Goal: Task Accomplishment & Management: Manage account settings

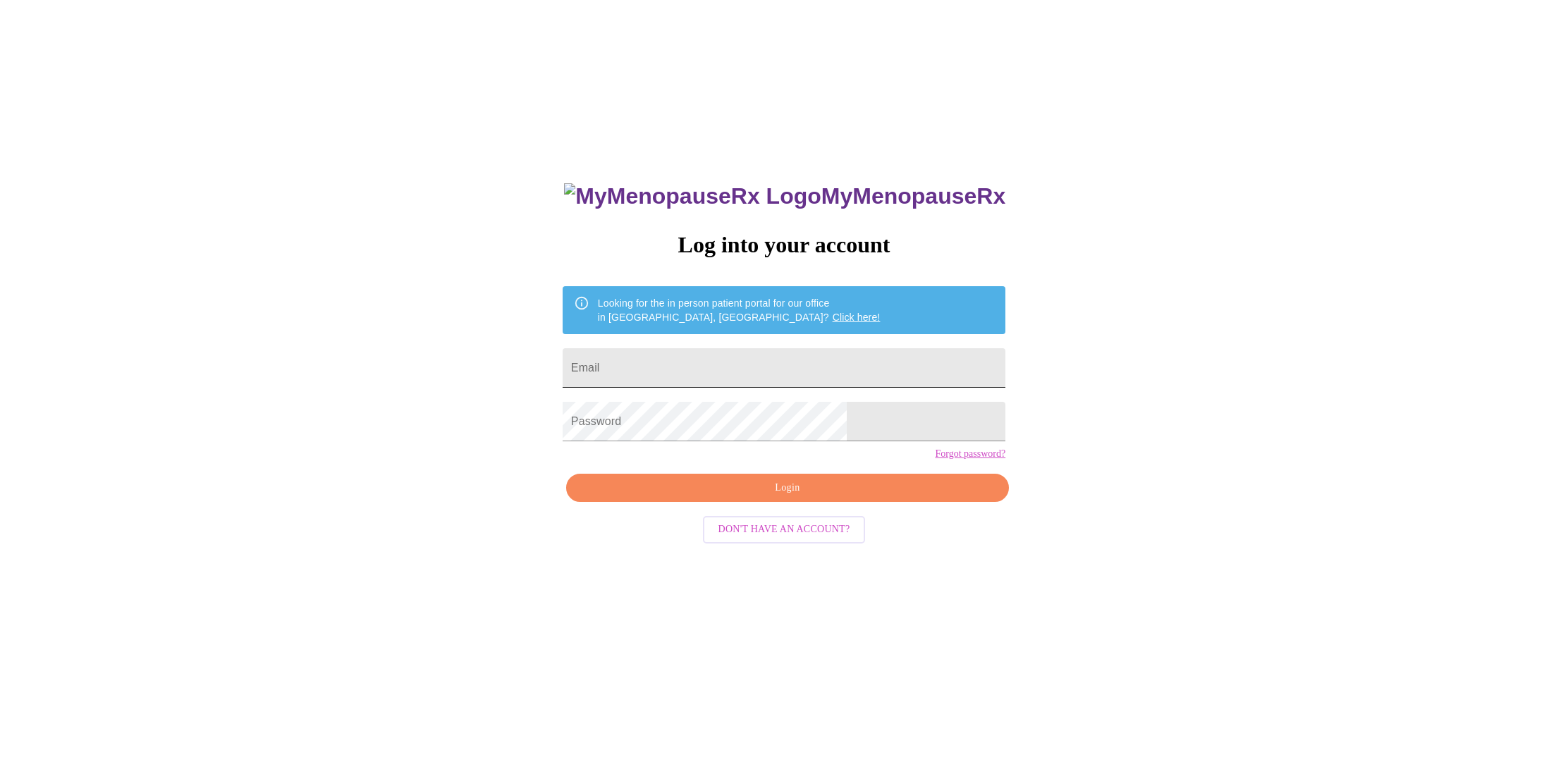
click at [768, 371] on input "Email" at bounding box center [784, 368] width 443 height 40
type input "ansaymom@gmail.com"
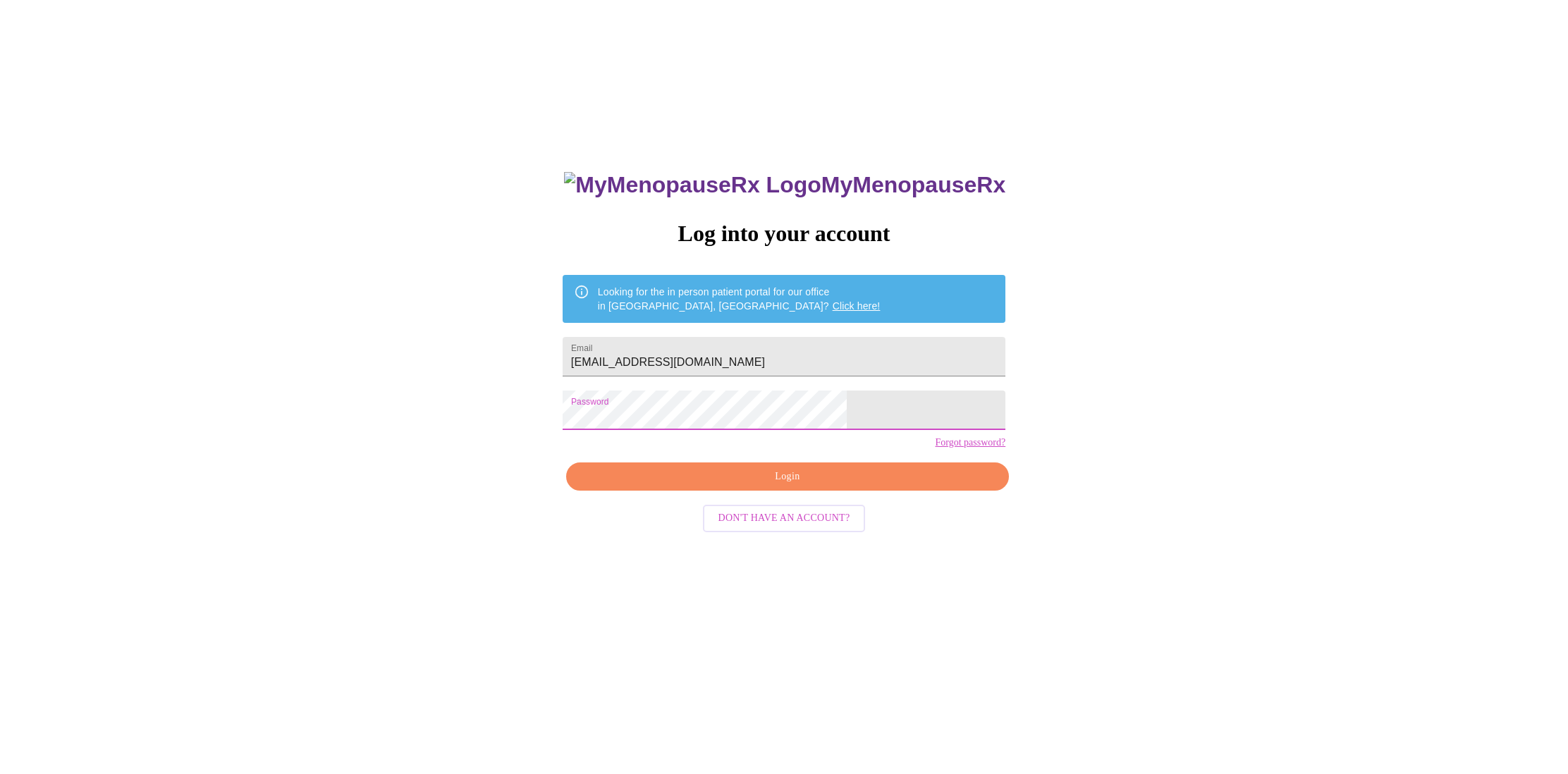
click at [773, 486] on span "Login" at bounding box center [787, 477] width 410 height 17
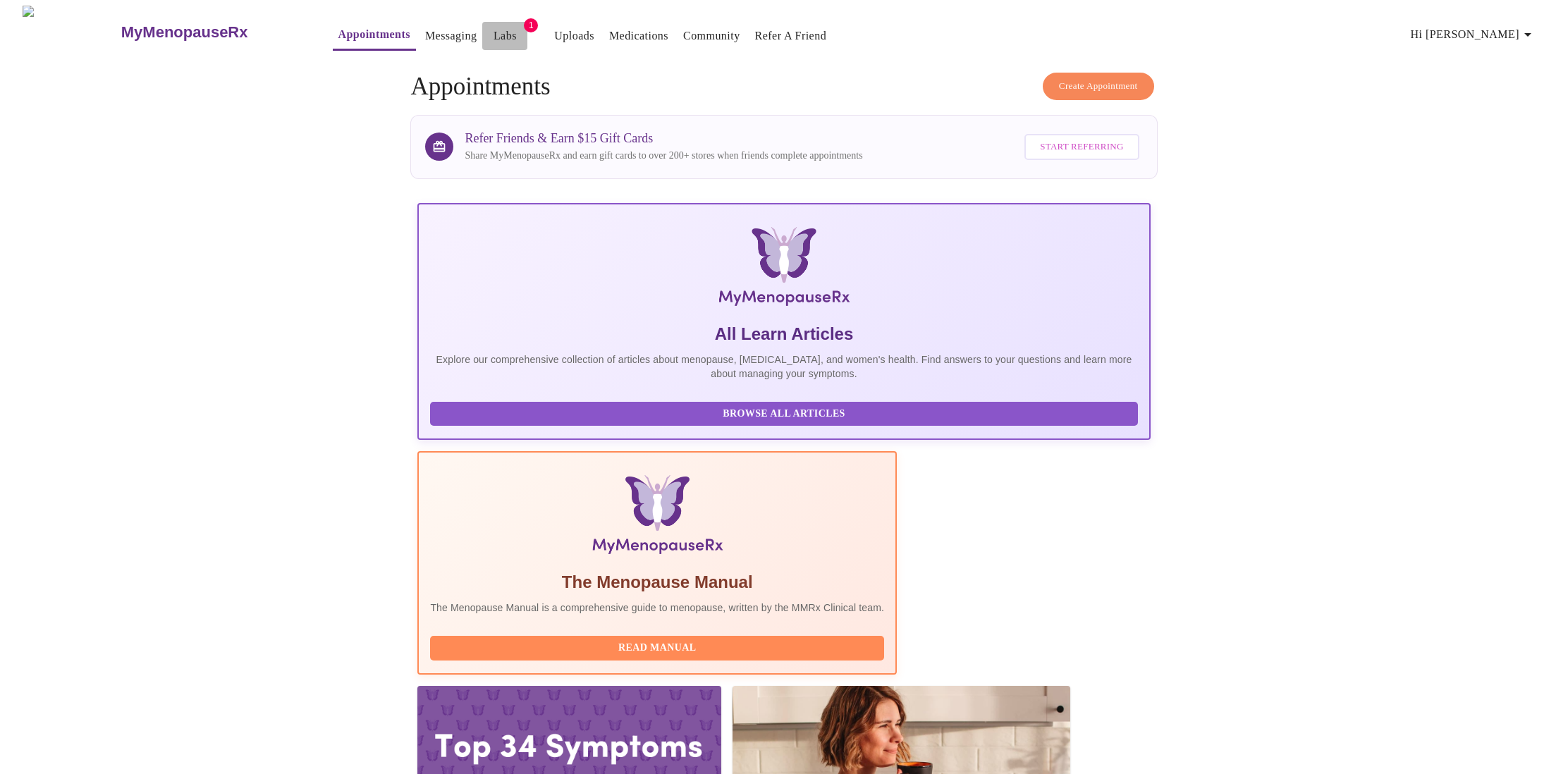
click at [494, 29] on link "Labs" at bounding box center [505, 36] width 23 height 20
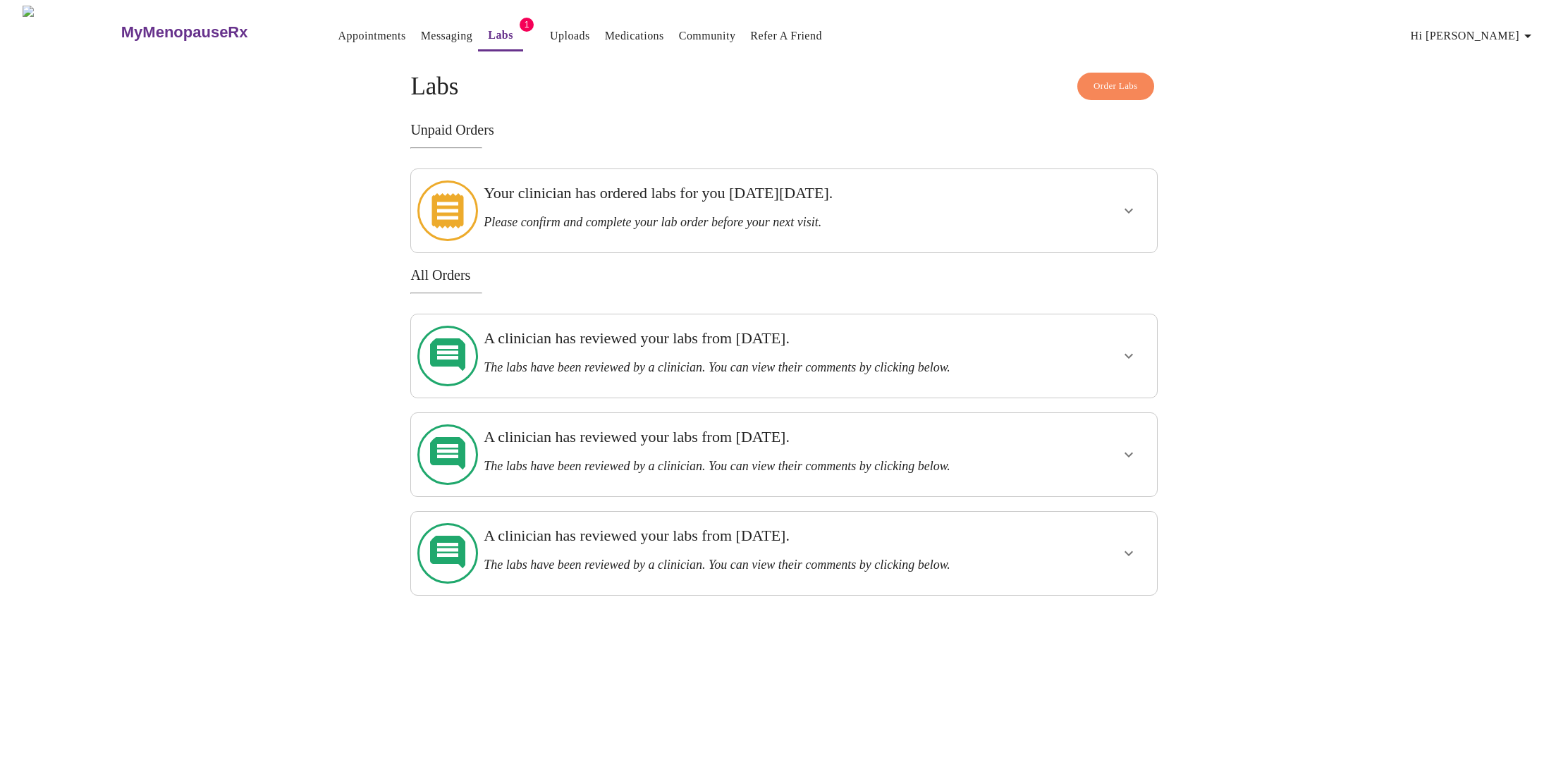
click at [613, 220] on h3 "Please confirm and complete your lab order before your next visit." at bounding box center [747, 222] width 528 height 15
click at [1114, 213] on button "show more" at bounding box center [1128, 210] width 34 height 34
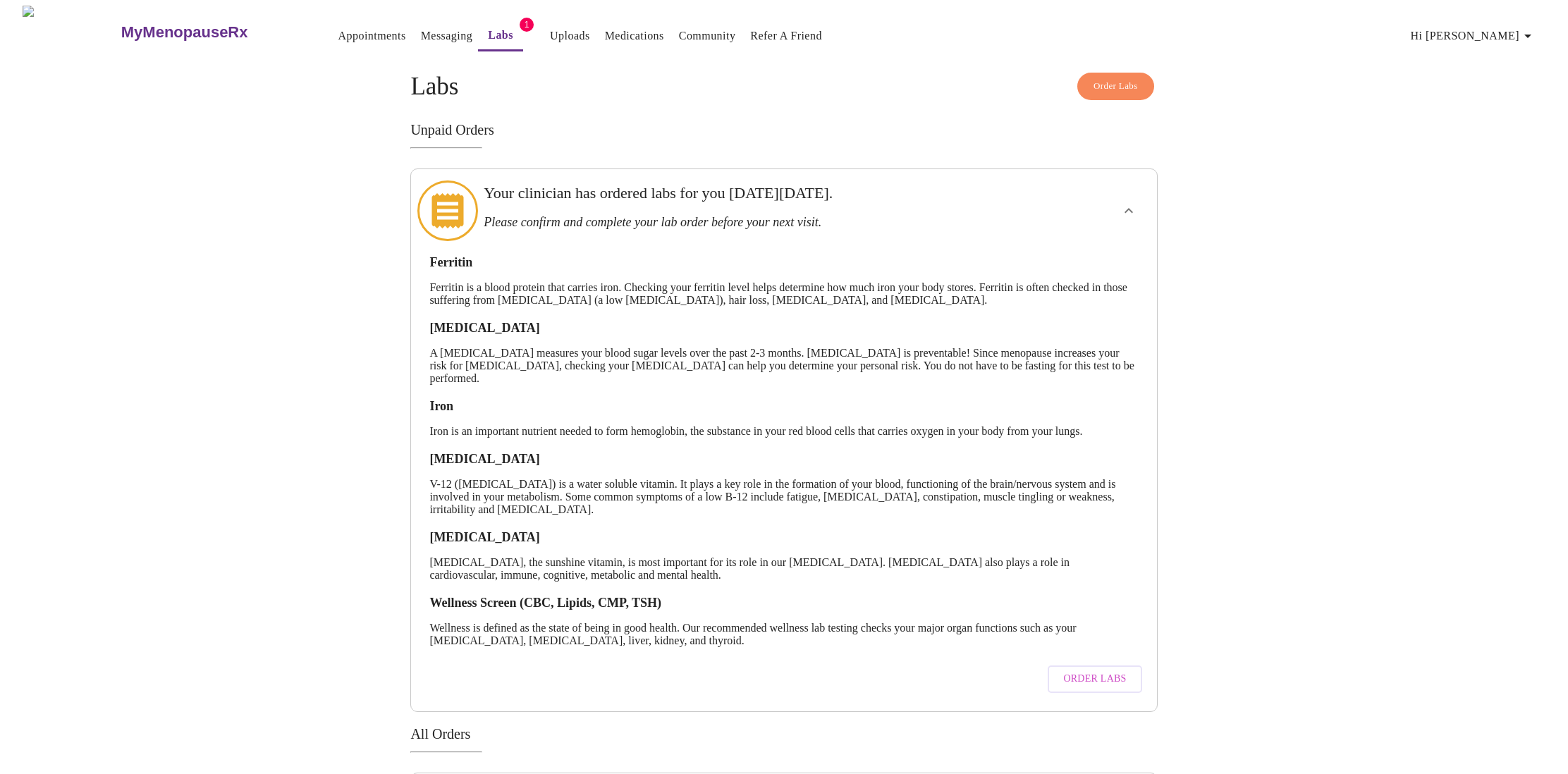
click at [1095, 688] on span "Order Labs" at bounding box center [1094, 679] width 62 height 17
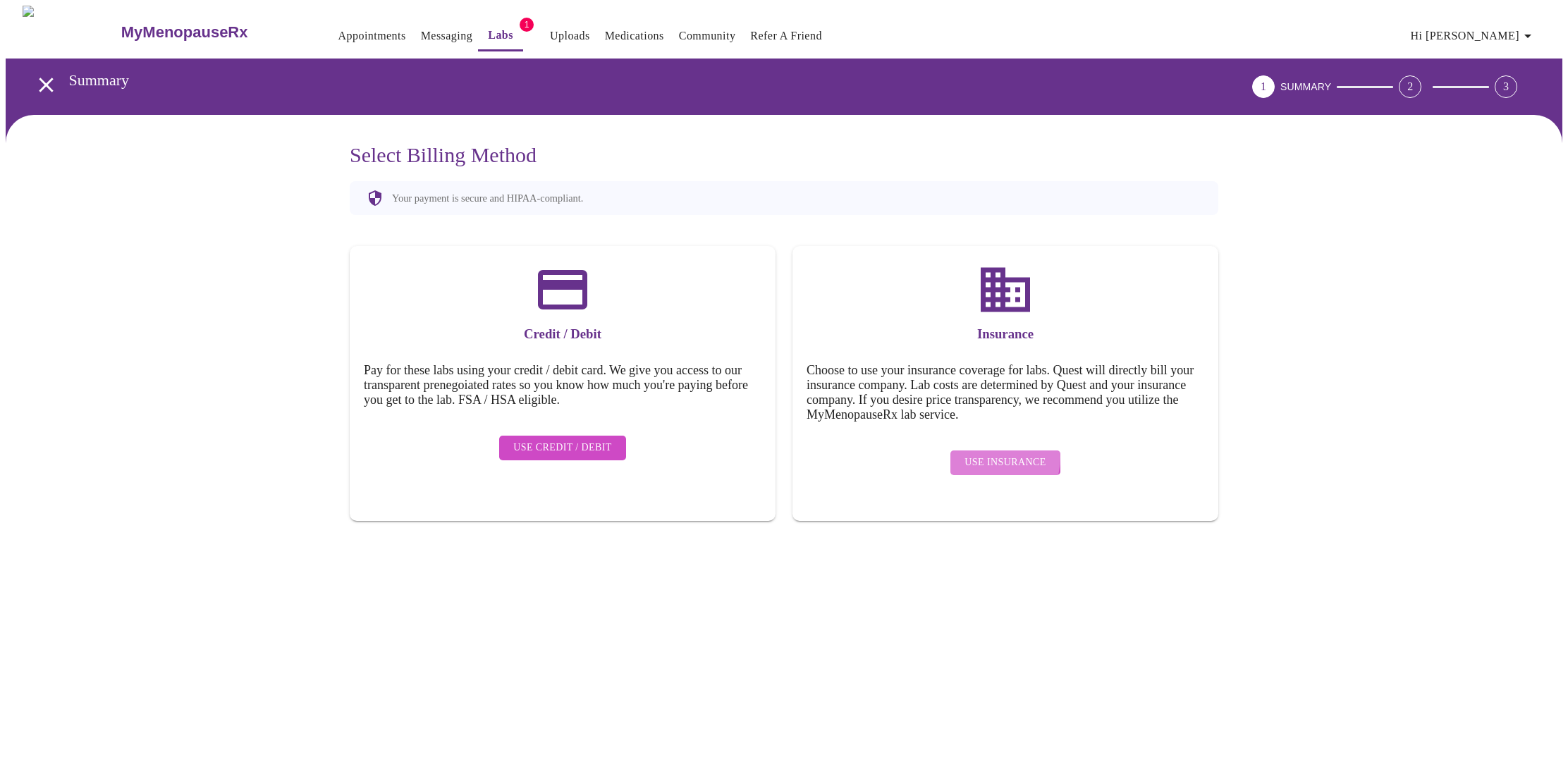
click at [988, 454] on span "Use Insurance" at bounding box center [1005, 462] width 81 height 17
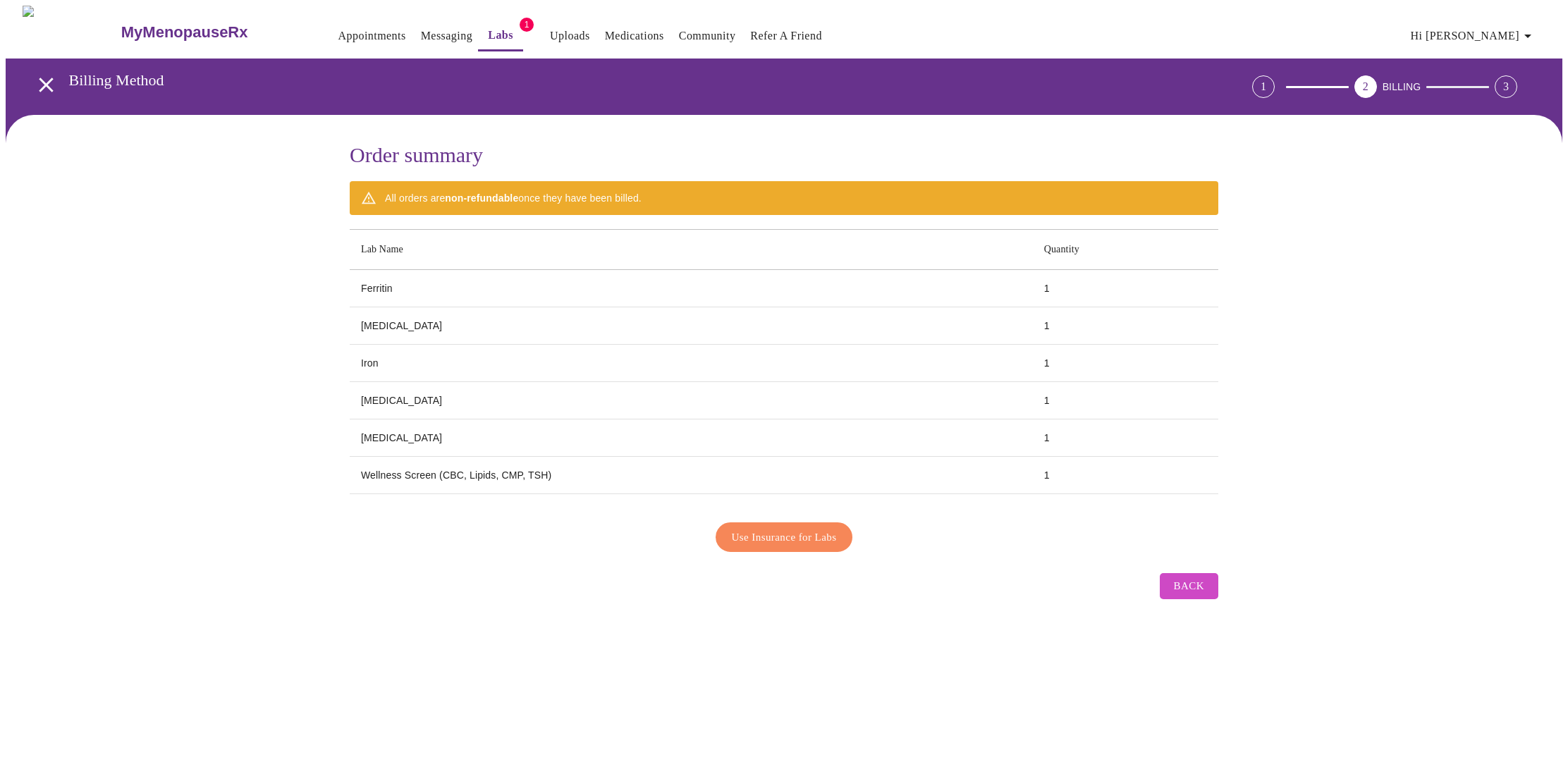
click at [817, 528] on span "Use Insurance for Labs" at bounding box center [784, 537] width 105 height 18
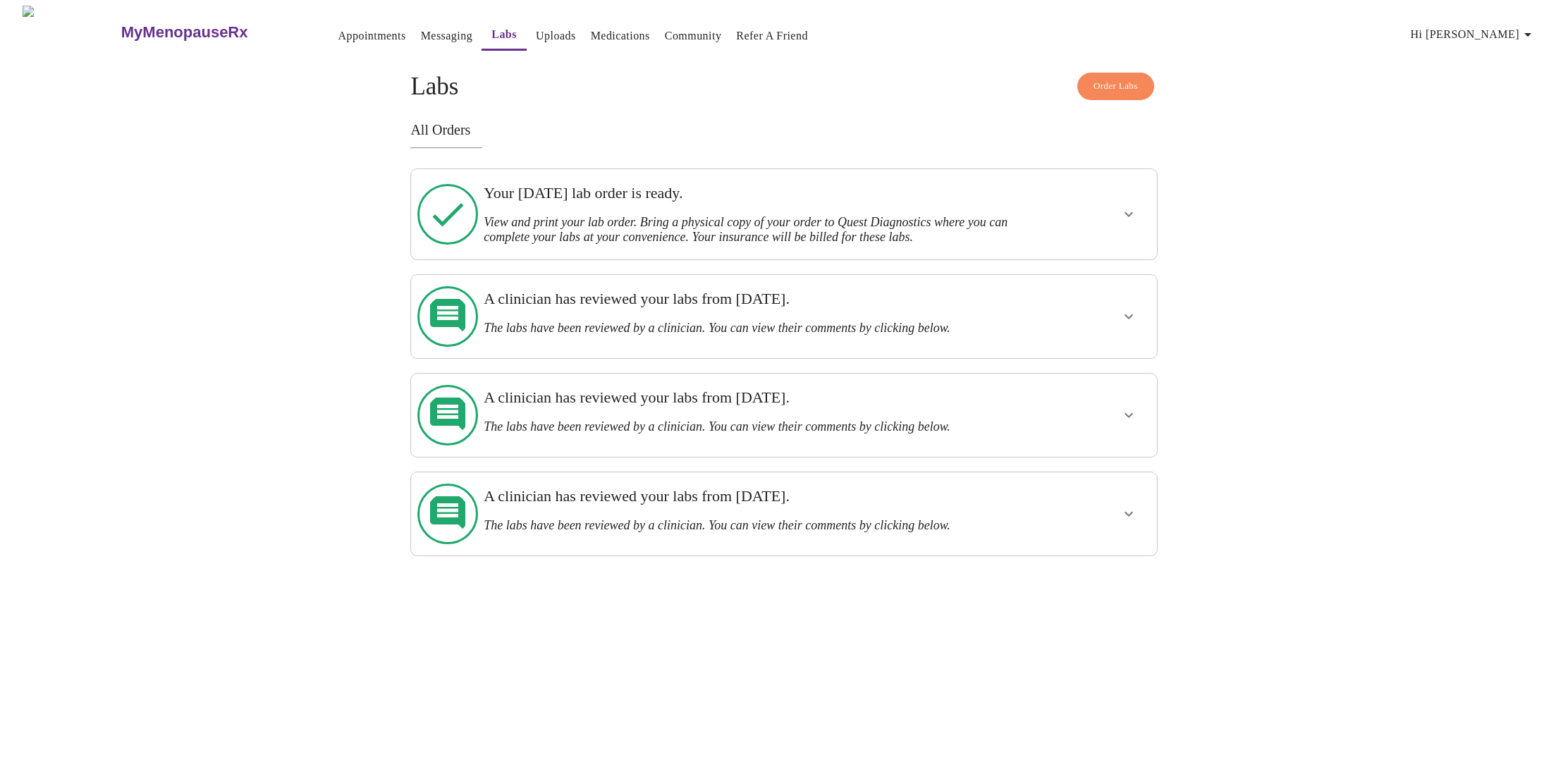
click at [882, 201] on h3 "Your Thursday, August 14th lab order is ready." at bounding box center [747, 193] width 528 height 18
click at [1133, 213] on icon "show more" at bounding box center [1129, 214] width 17 height 17
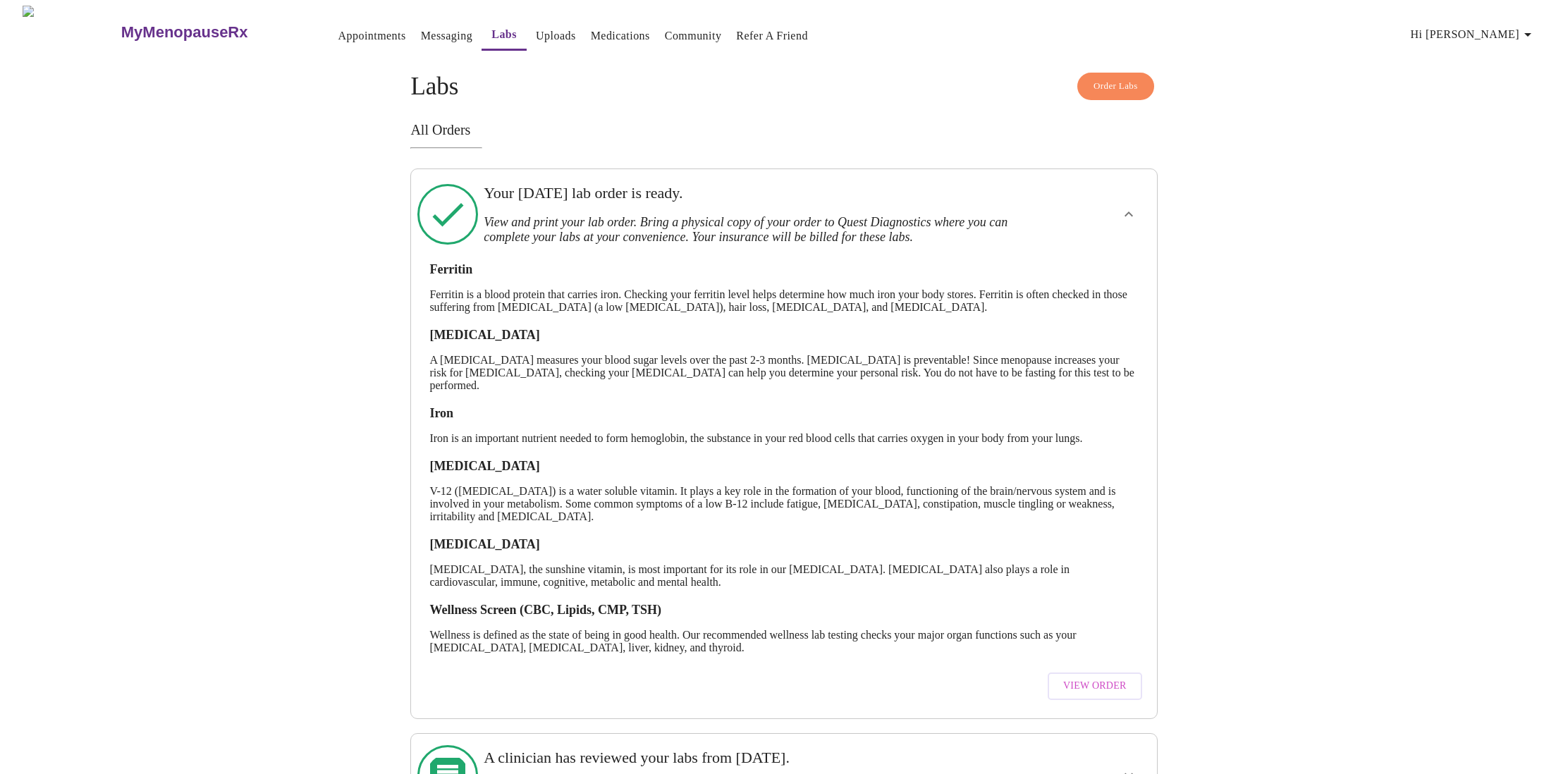
click at [1073, 695] on span "View Order" at bounding box center [1094, 686] width 63 height 17
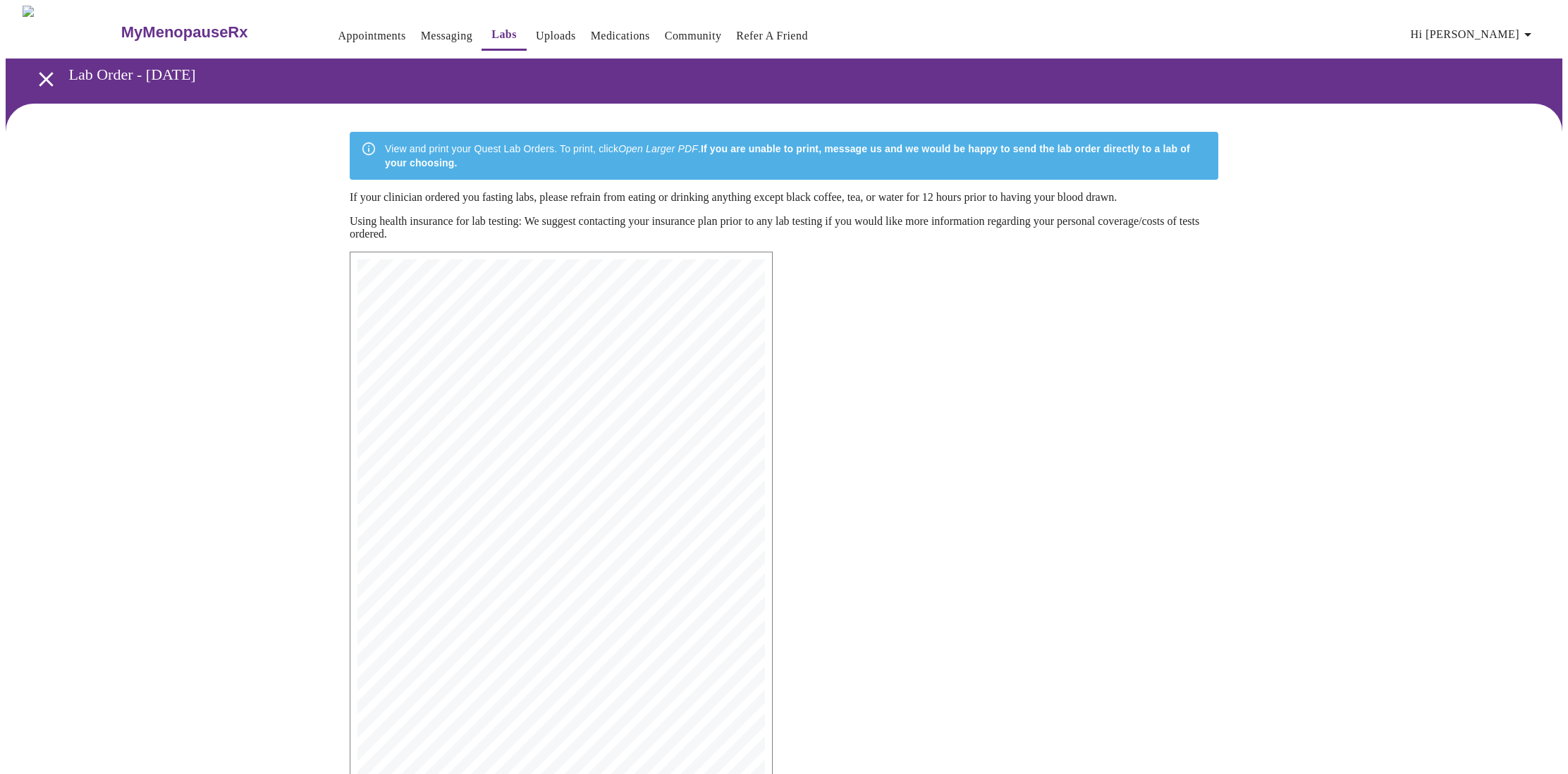
scroll to position [92, 0]
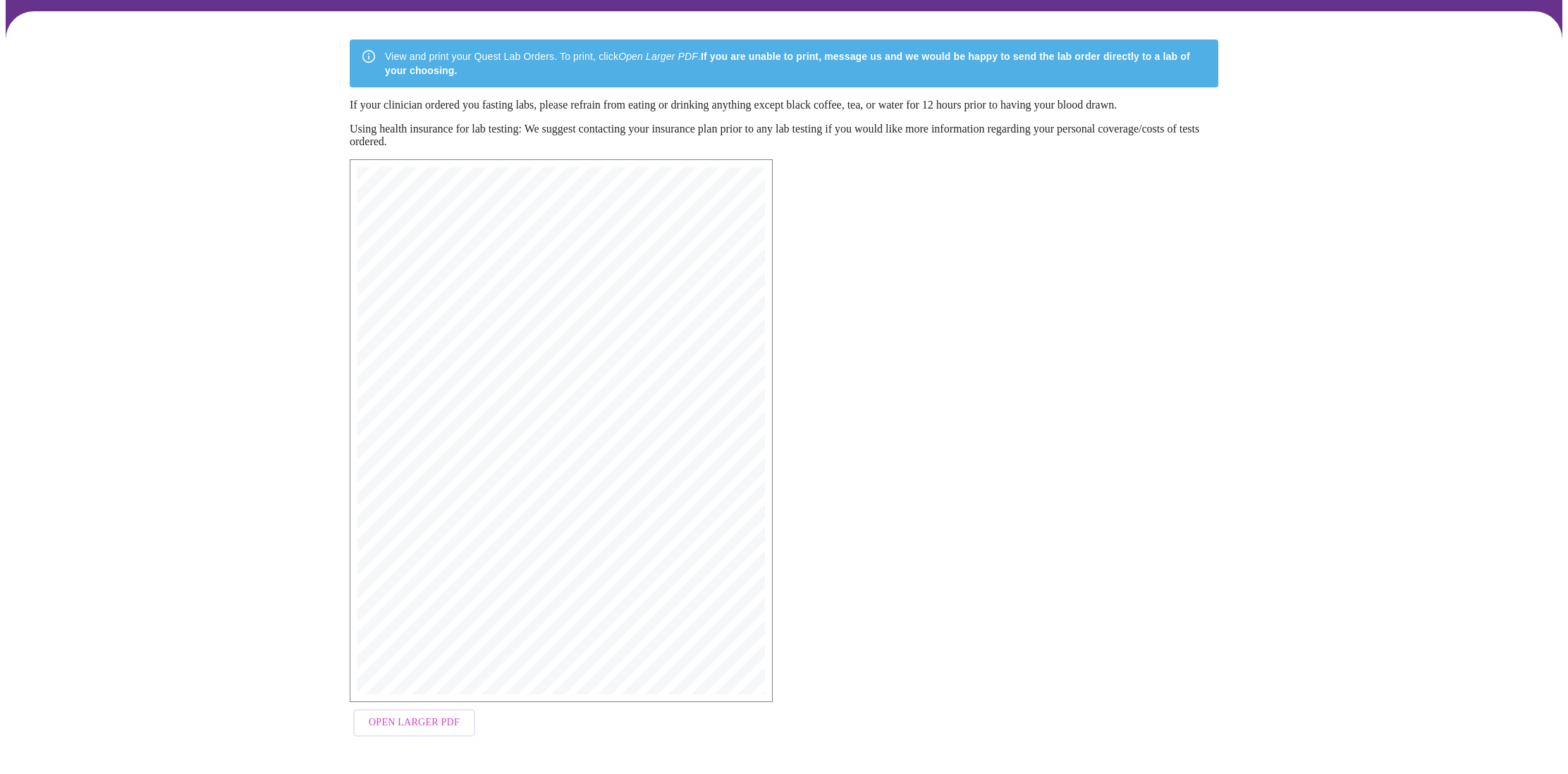
click at [412, 731] on span "Open Larger PDF" at bounding box center [414, 723] width 91 height 17
